Goal: Information Seeking & Learning: Learn about a topic

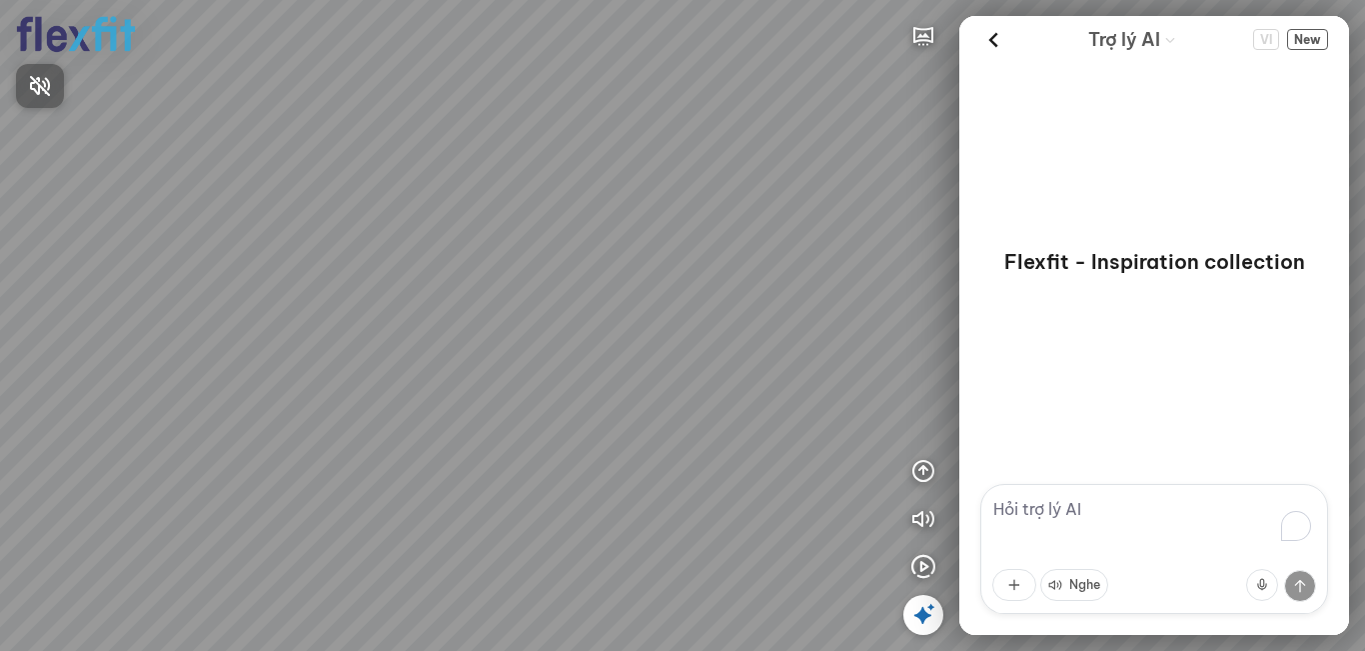
click at [1058, 505] on div at bounding box center [682, 325] width 1365 height 651
click at [1055, 501] on textarea "To enrich screen reader interactions, please activate Accessibility in Grammarl…" at bounding box center [1154, 549] width 348 height 130
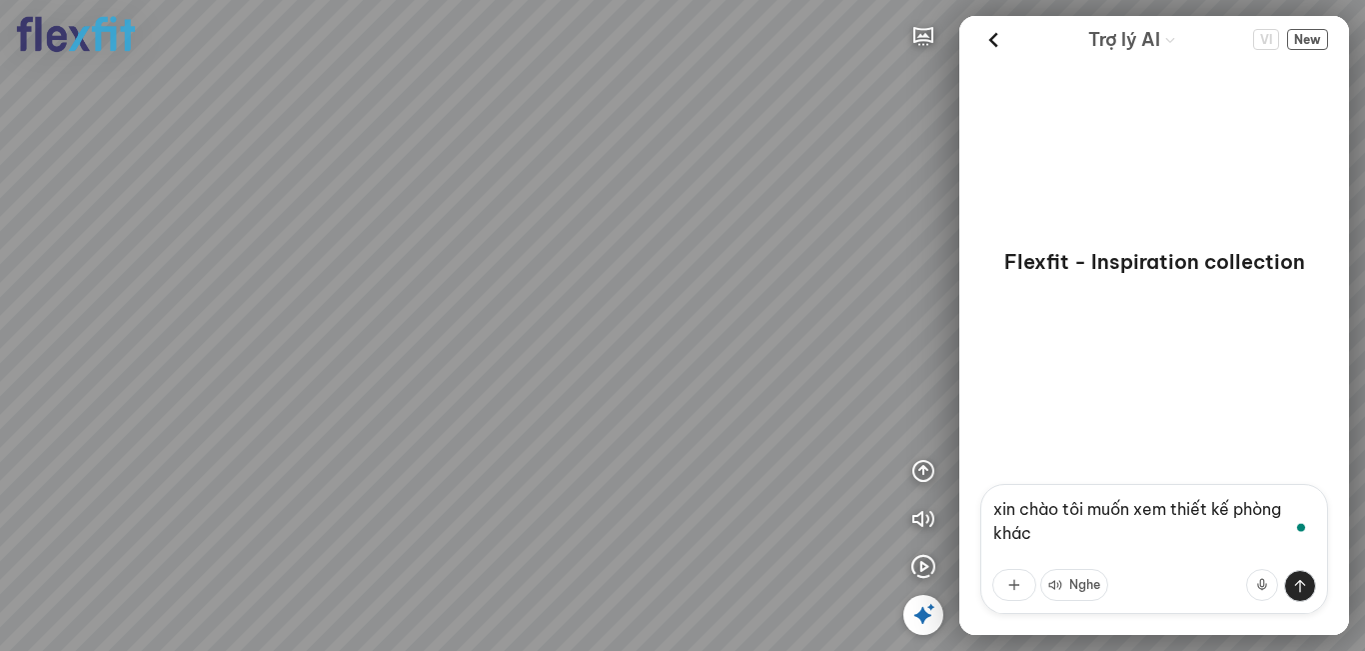
type textarea "xin chào tôi muốn xem thiết kế phòng khách"
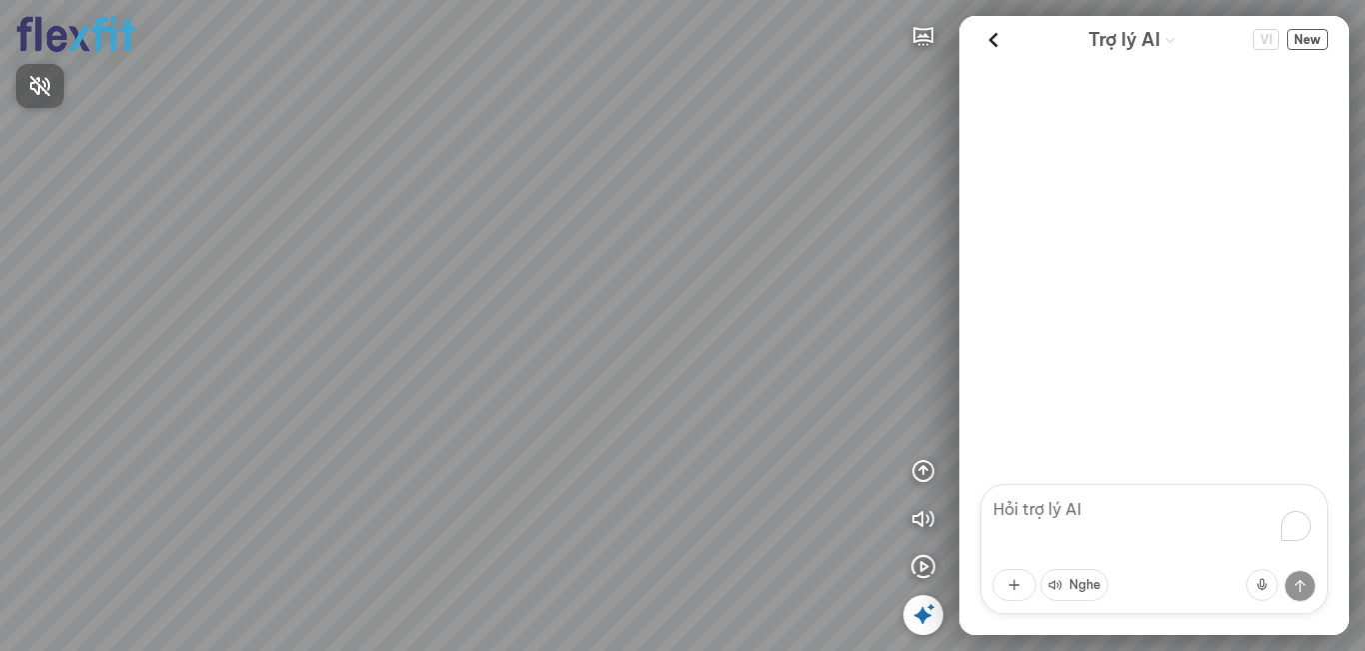
click at [1085, 509] on div at bounding box center [682, 325] width 1365 height 651
click at [1085, 509] on textarea "To enrich screen reader interactions, please activate Accessibility in Grammarl…" at bounding box center [1154, 549] width 348 height 130
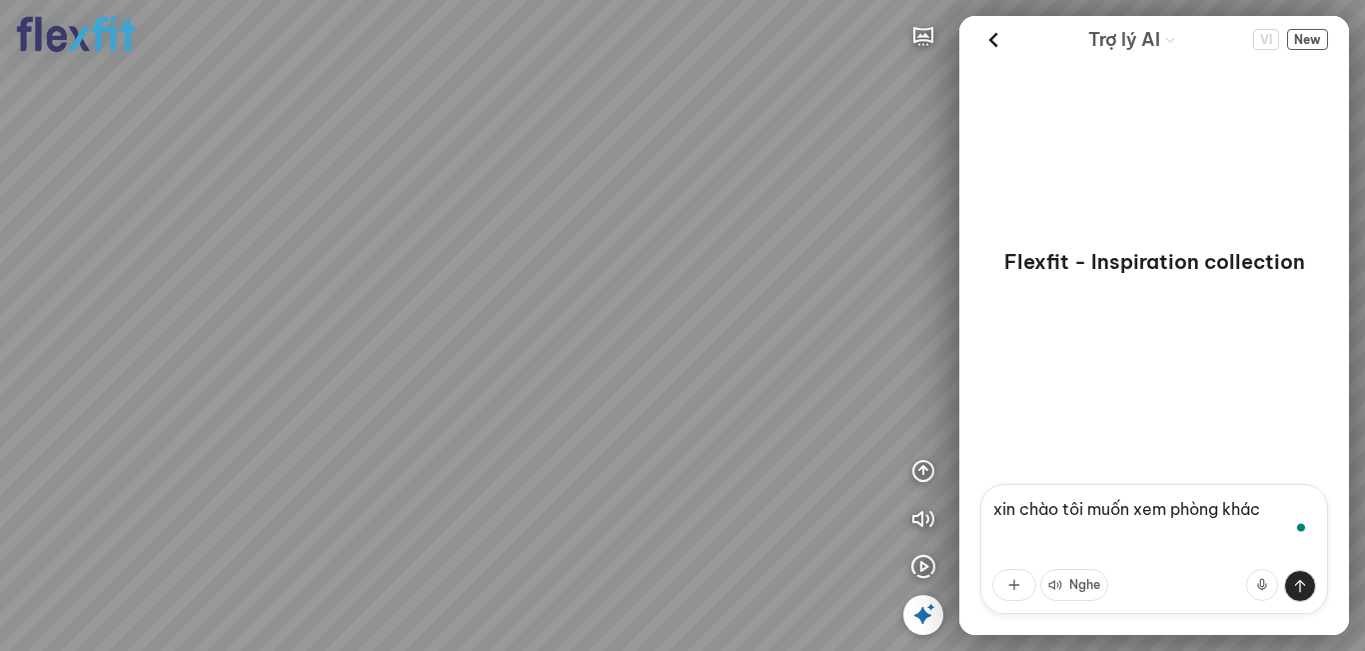
type textarea "xin chào tôi muốn xem phòng khách"
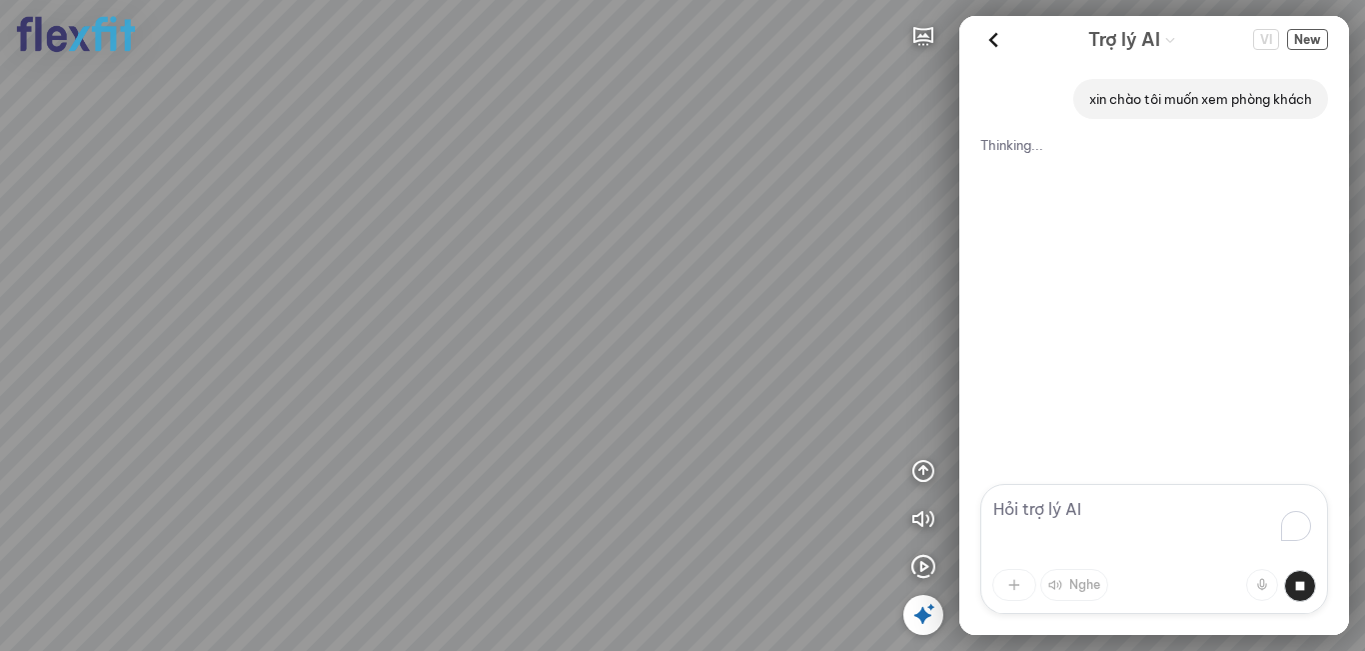
drag, startPoint x: 592, startPoint y: 332, endPoint x: 715, endPoint y: 257, distance: 144.8
click at [715, 257] on div at bounding box center [682, 325] width 1365 height 651
drag, startPoint x: 662, startPoint y: 286, endPoint x: 617, endPoint y: 299, distance: 46.8
click at [594, 311] on div at bounding box center [682, 325] width 1365 height 651
drag, startPoint x: 669, startPoint y: 285, endPoint x: 752, endPoint y: 344, distance: 101.8
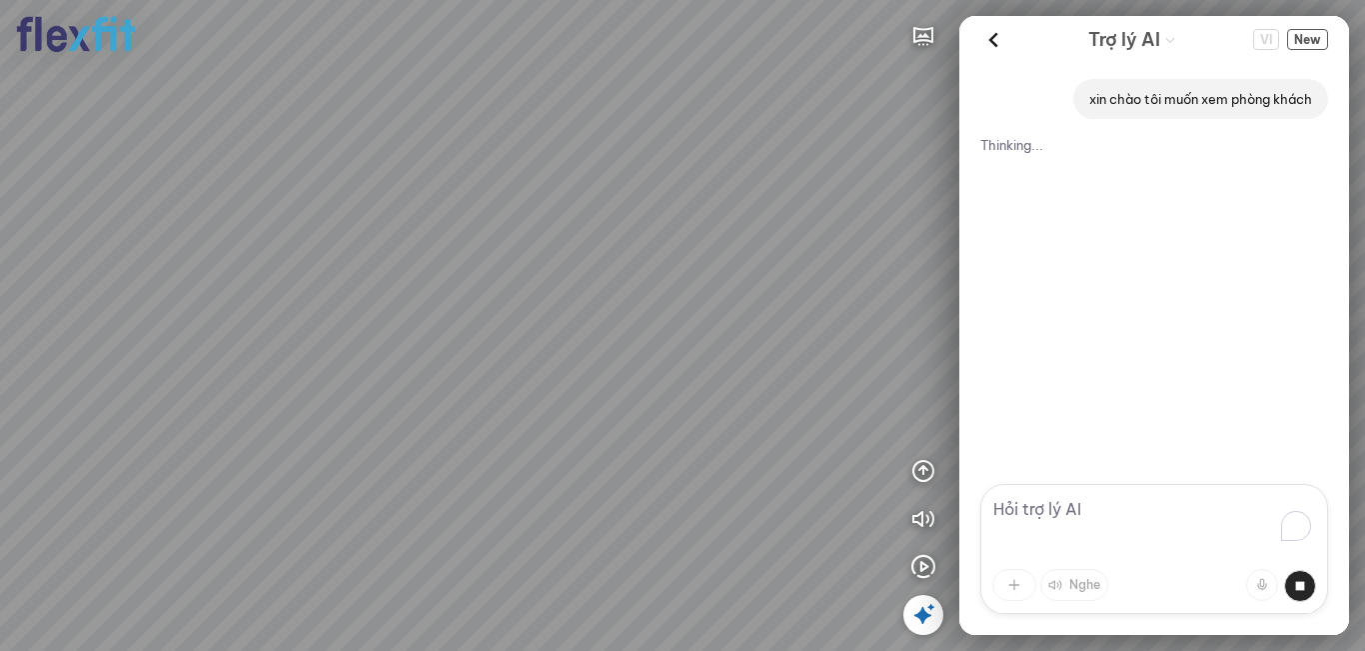
click at [746, 343] on div at bounding box center [682, 325] width 1365 height 651
drag, startPoint x: 624, startPoint y: 317, endPoint x: 777, endPoint y: 262, distance: 163.4
click at [745, 262] on div at bounding box center [682, 325] width 1365 height 651
drag, startPoint x: 623, startPoint y: 323, endPoint x: 832, endPoint y: 303, distance: 210.8
click at [700, 302] on div at bounding box center [682, 325] width 1365 height 651
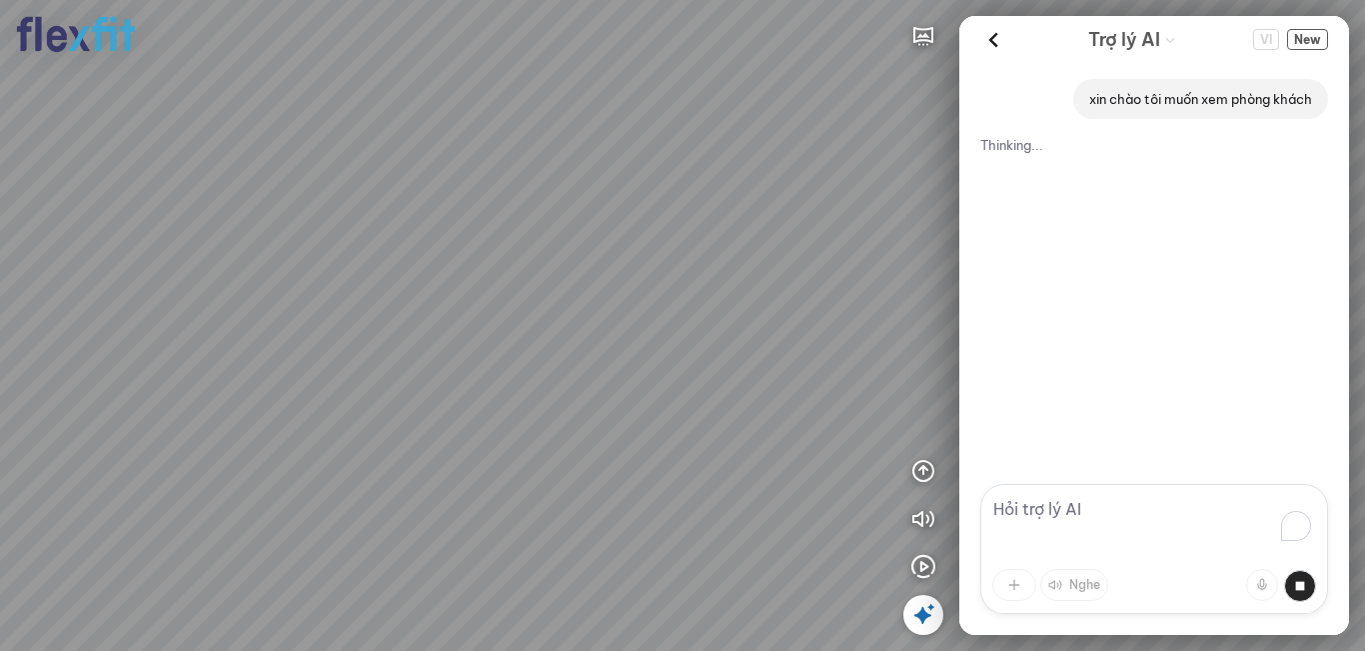
drag, startPoint x: 696, startPoint y: 301, endPoint x: 511, endPoint y: 310, distance: 186.1
click at [525, 309] on div at bounding box center [682, 325] width 1365 height 651
click at [506, 291] on div at bounding box center [682, 325] width 1365 height 651
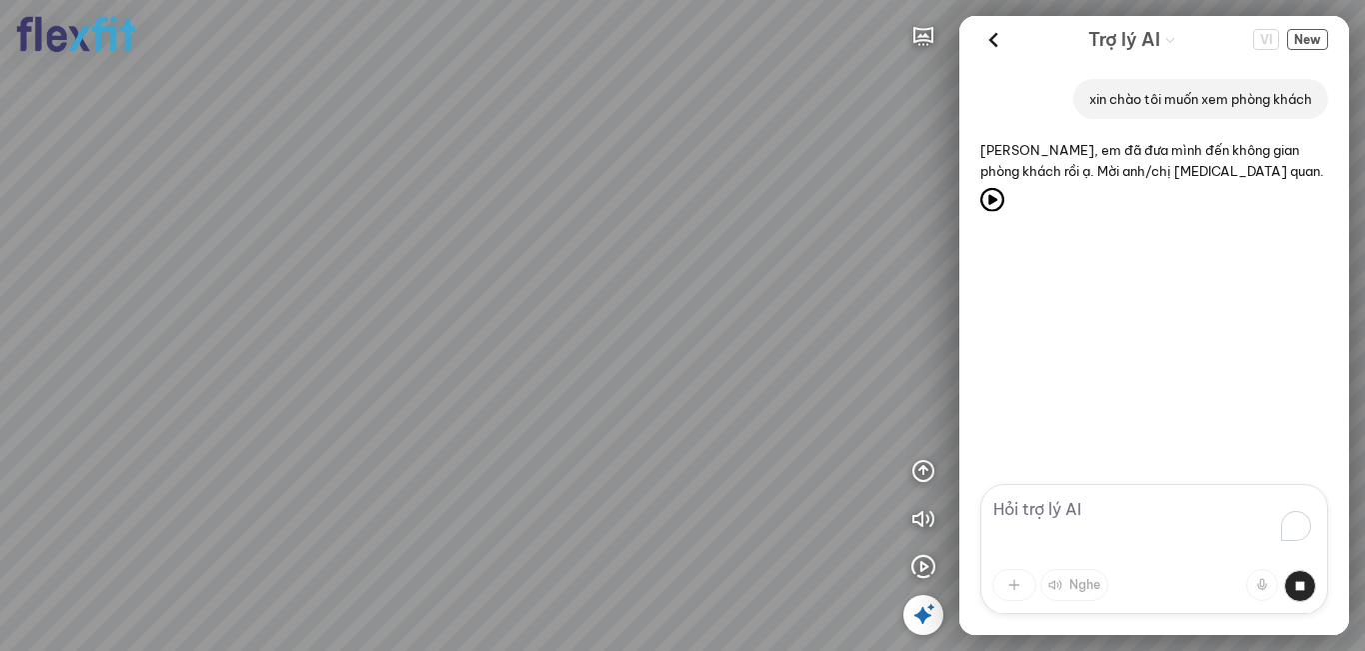
drag, startPoint x: 679, startPoint y: 270, endPoint x: 487, endPoint y: 270, distance: 192.9
click at [498, 269] on div at bounding box center [682, 325] width 1365 height 651
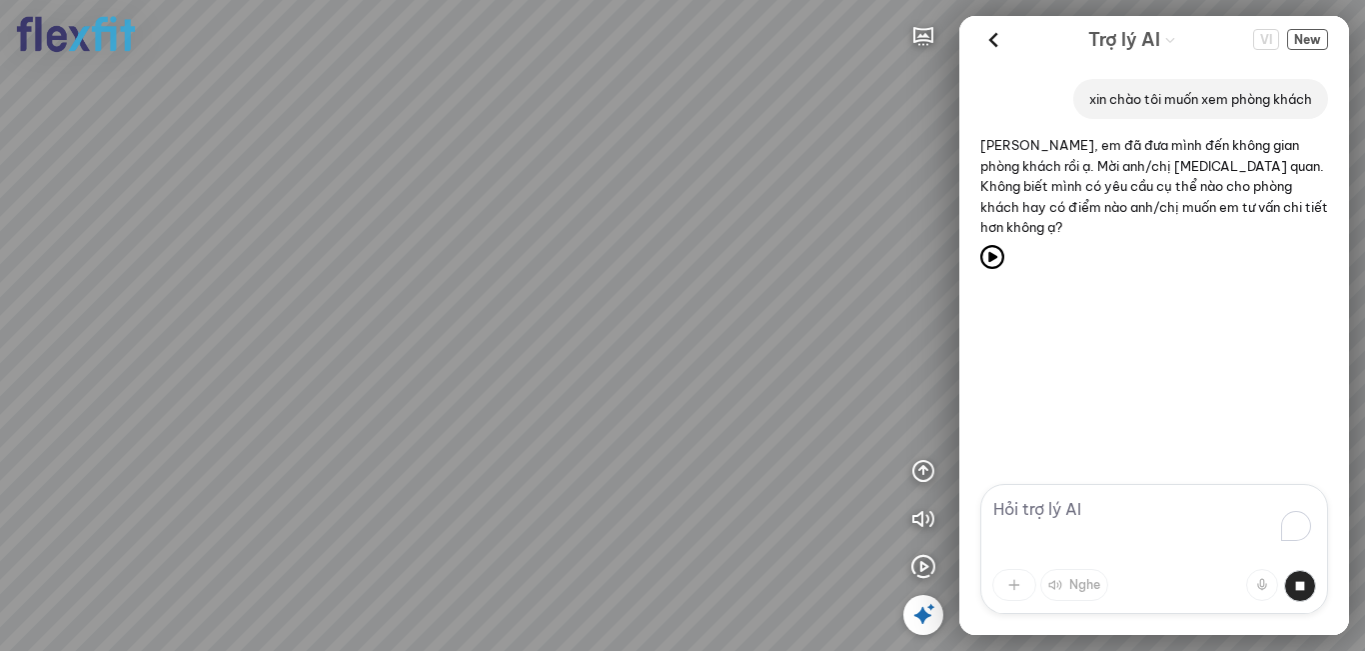
drag, startPoint x: 591, startPoint y: 293, endPoint x: 754, endPoint y: 293, distance: 163.9
click at [738, 293] on div at bounding box center [682, 325] width 1365 height 651
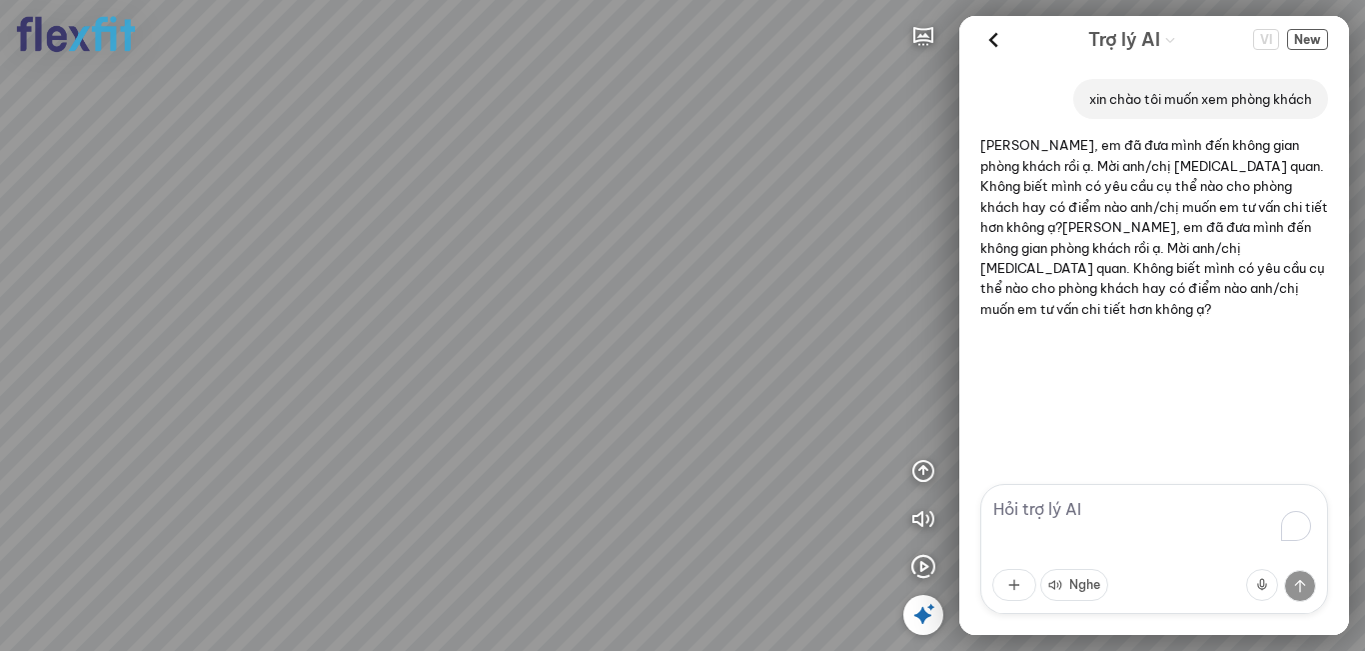
drag, startPoint x: 618, startPoint y: 281, endPoint x: 593, endPoint y: 281, distance: 25.0
click at [593, 281] on div at bounding box center [682, 325] width 1365 height 651
drag, startPoint x: 690, startPoint y: 298, endPoint x: 588, endPoint y: 302, distance: 103.0
click at [588, 302] on div at bounding box center [682, 325] width 1365 height 651
drag, startPoint x: 671, startPoint y: 300, endPoint x: 525, endPoint y: 300, distance: 146.9
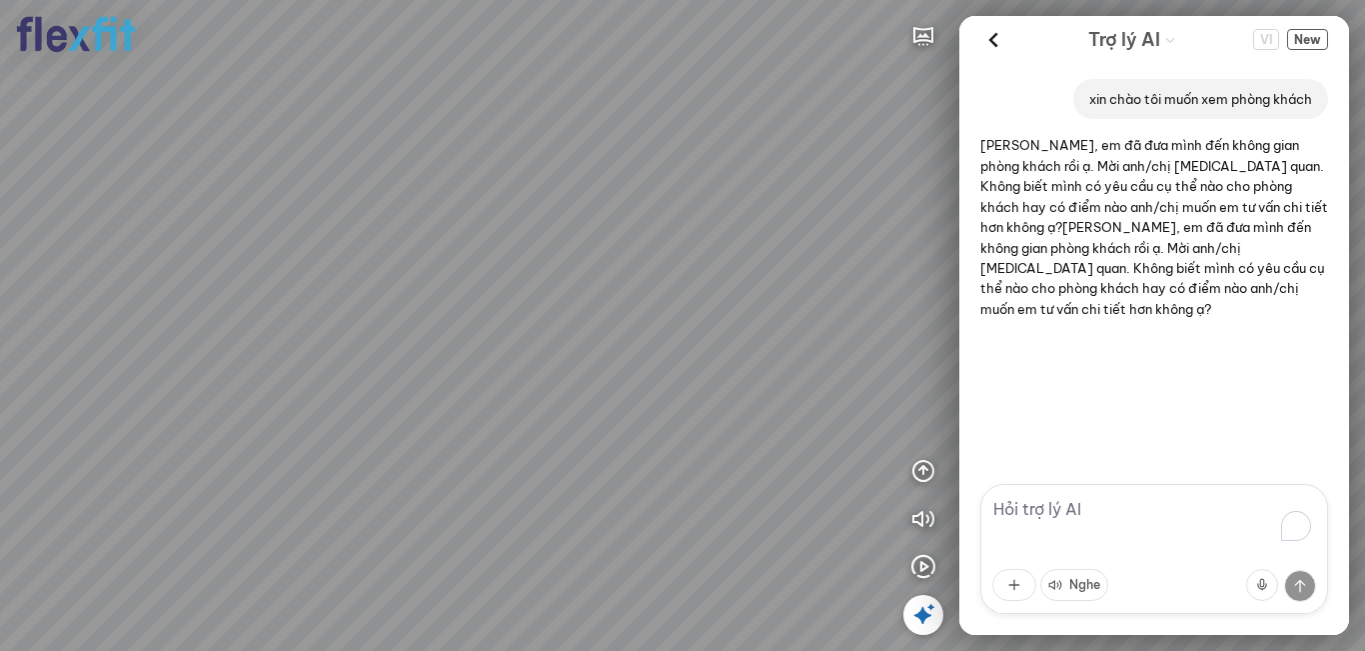
click at [524, 303] on div at bounding box center [682, 325] width 1365 height 651
drag, startPoint x: 529, startPoint y: 298, endPoint x: 690, endPoint y: 269, distance: 164.5
click at [666, 272] on div at bounding box center [682, 325] width 1365 height 651
click at [999, 35] on icon at bounding box center [993, 40] width 30 height 30
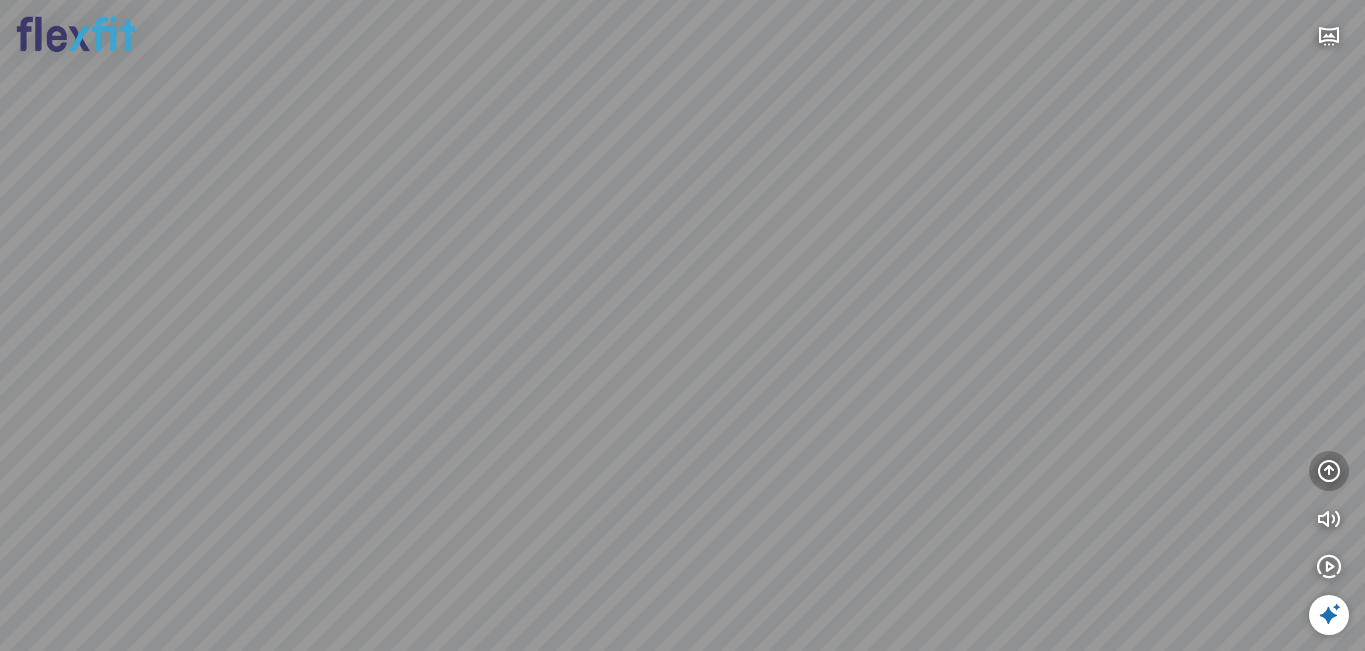
click at [1330, 469] on icon "button" at bounding box center [1329, 471] width 24 height 24
drag, startPoint x: 643, startPoint y: 325, endPoint x: 964, endPoint y: 297, distance: 323.0
click at [964, 297] on div at bounding box center [682, 325] width 1365 height 651
drag, startPoint x: 741, startPoint y: 332, endPoint x: 930, endPoint y: 350, distance: 189.7
click at [879, 341] on div at bounding box center [682, 325] width 1365 height 651
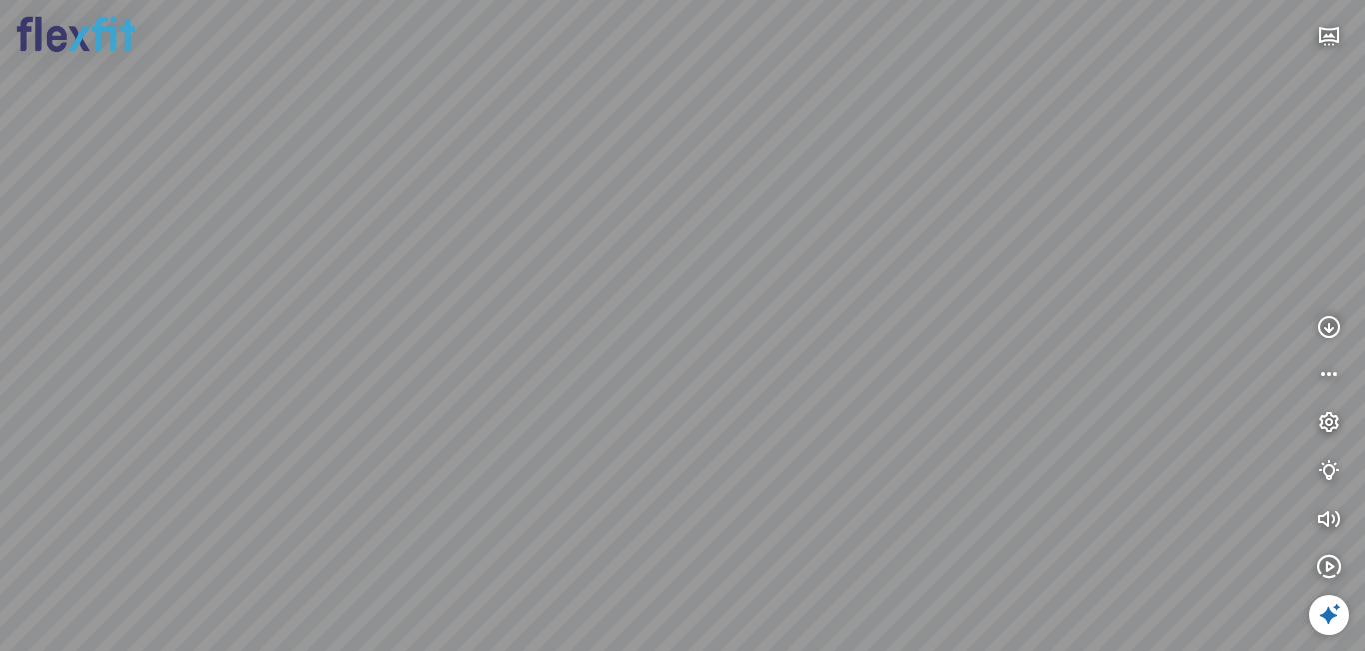
drag, startPoint x: 839, startPoint y: 286, endPoint x: 809, endPoint y: 511, distance: 226.8
click at [806, 517] on div at bounding box center [682, 325] width 1365 height 651
drag, startPoint x: 800, startPoint y: 451, endPoint x: 710, endPoint y: 454, distance: 90.0
click at [703, 451] on div at bounding box center [682, 325] width 1365 height 651
drag, startPoint x: 743, startPoint y: 476, endPoint x: 784, endPoint y: 342, distance: 140.0
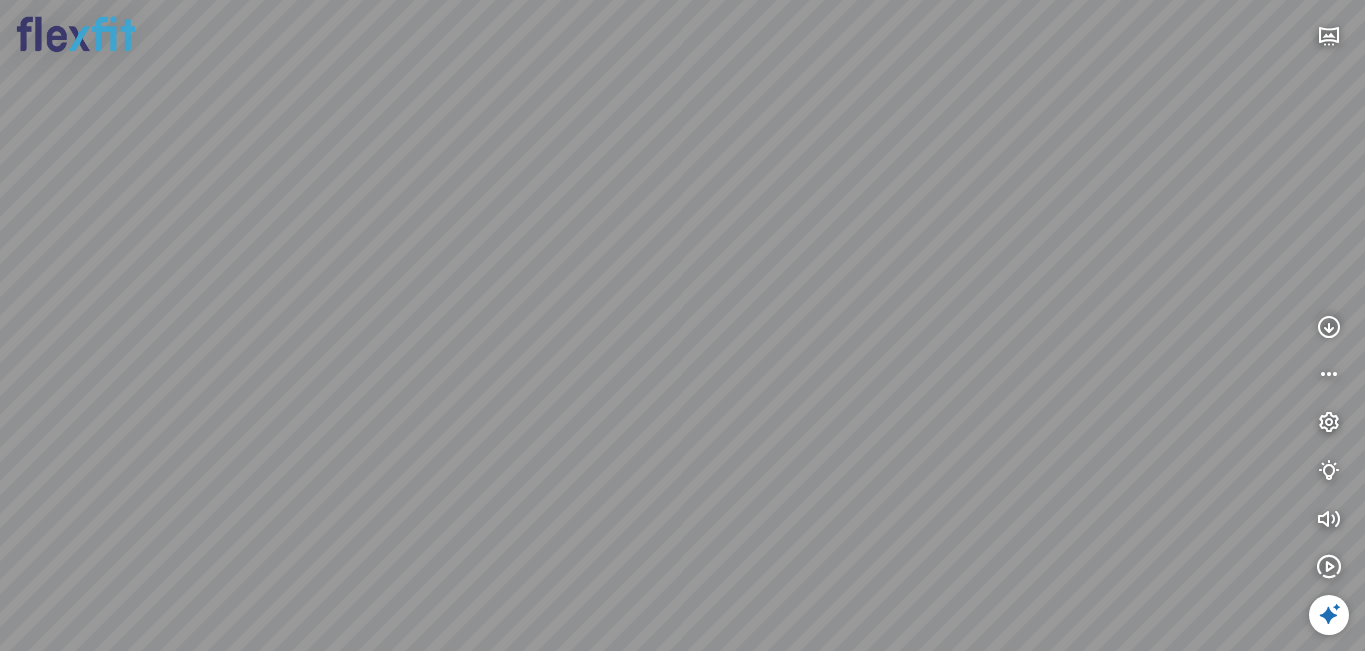
click at [780, 342] on div at bounding box center [682, 325] width 1365 height 651
drag, startPoint x: 847, startPoint y: 415, endPoint x: 786, endPoint y: 412, distance: 61.0
click at [794, 412] on div at bounding box center [682, 325] width 1365 height 651
